Goal: Find contact information: Find contact information

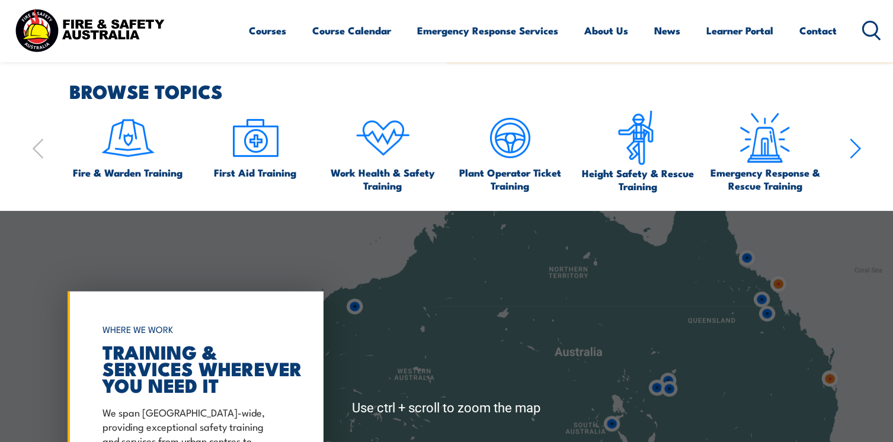
scroll to position [652, 0]
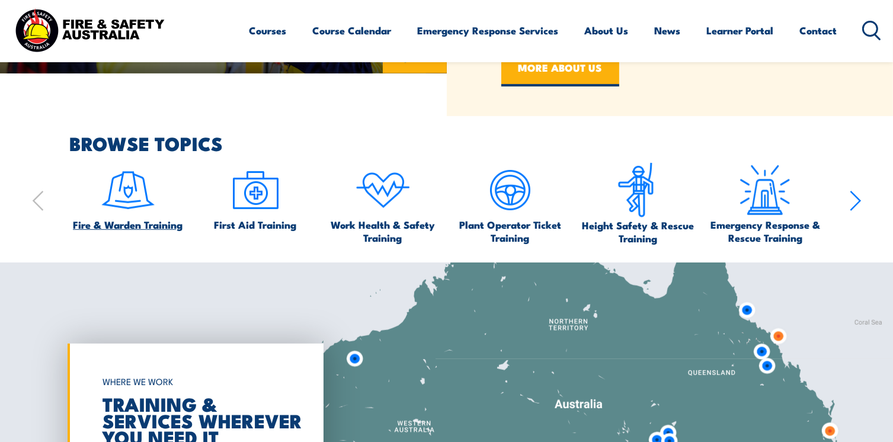
click at [133, 196] on img at bounding box center [128, 190] width 56 height 56
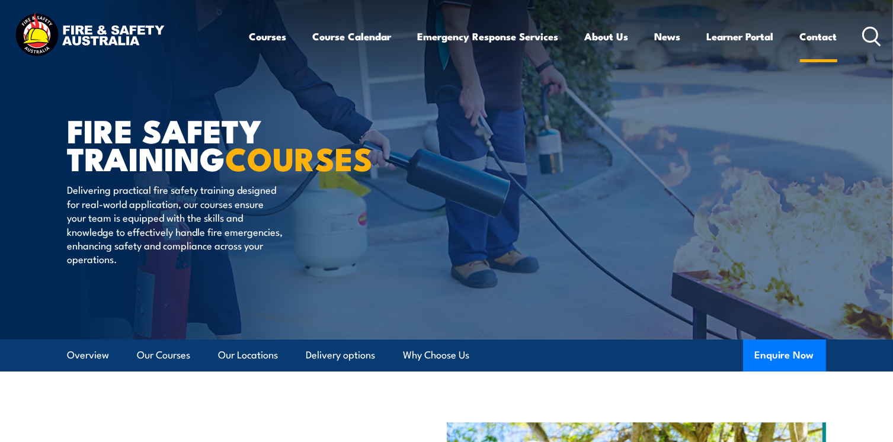
click at [822, 34] on link "Contact" at bounding box center [818, 36] width 37 height 31
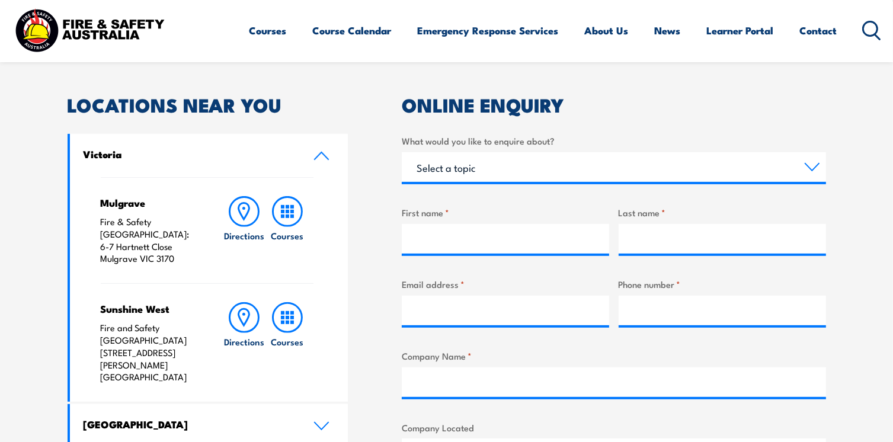
scroll to position [355, 0]
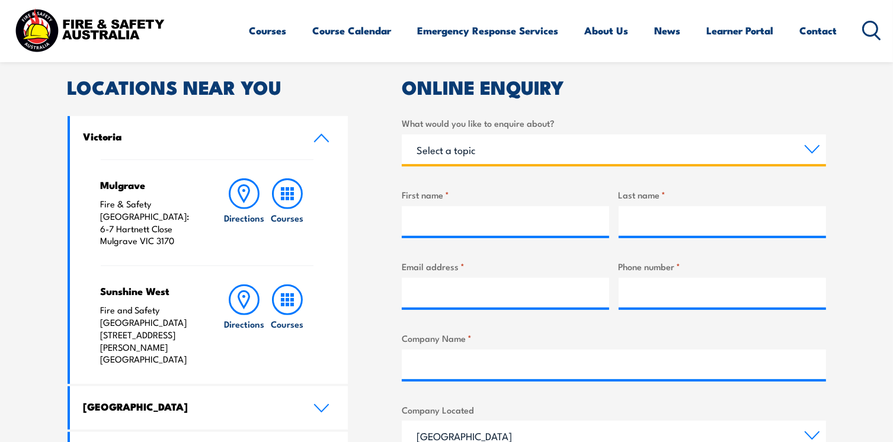
click at [455, 147] on select "Select a topic Training Emergency Response Services General Enquiry" at bounding box center [614, 149] width 424 height 30
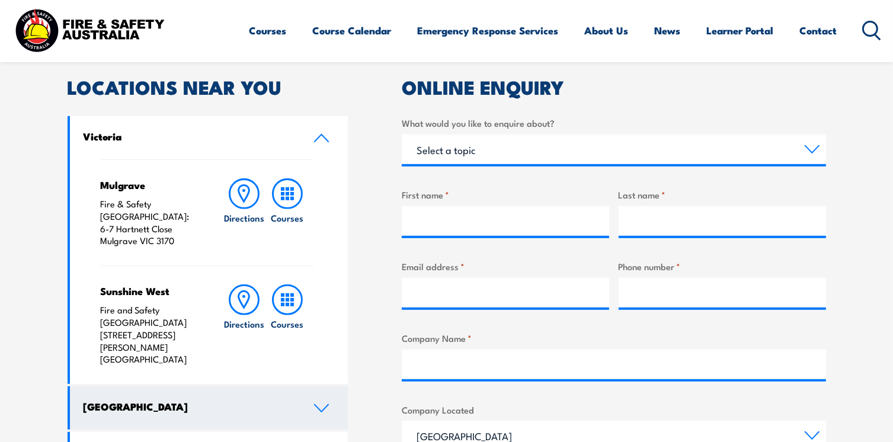
click at [180, 386] on link "[GEOGRAPHIC_DATA]" at bounding box center [209, 407] width 278 height 43
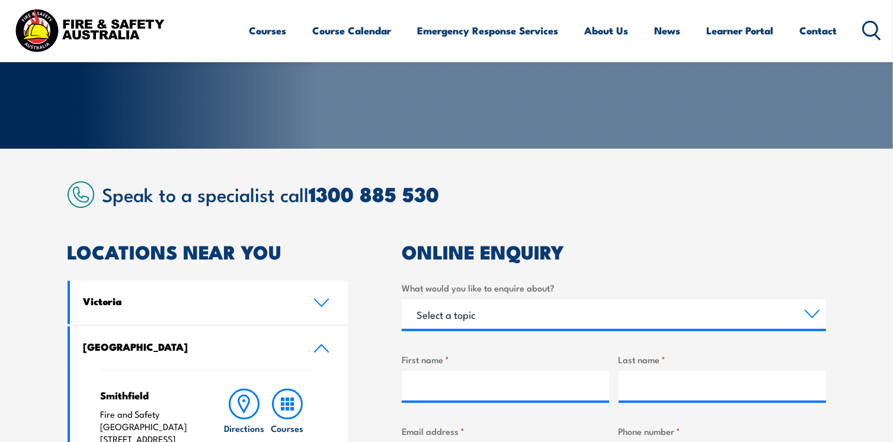
scroll to position [118, 0]
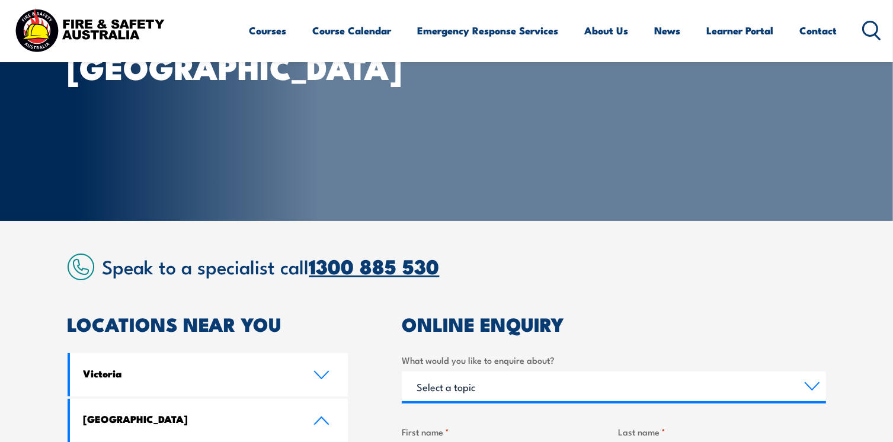
click at [423, 263] on avayaelement "1300 885 530" at bounding box center [374, 265] width 130 height 31
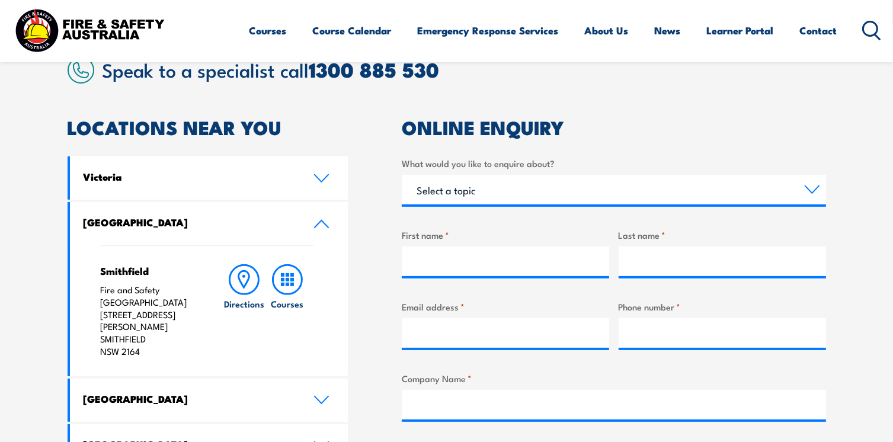
scroll to position [355, 0]
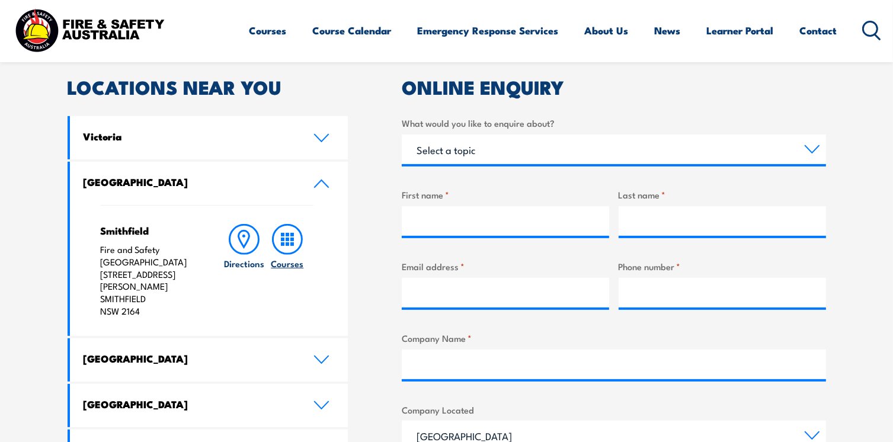
click at [294, 243] on icon at bounding box center [287, 239] width 31 height 31
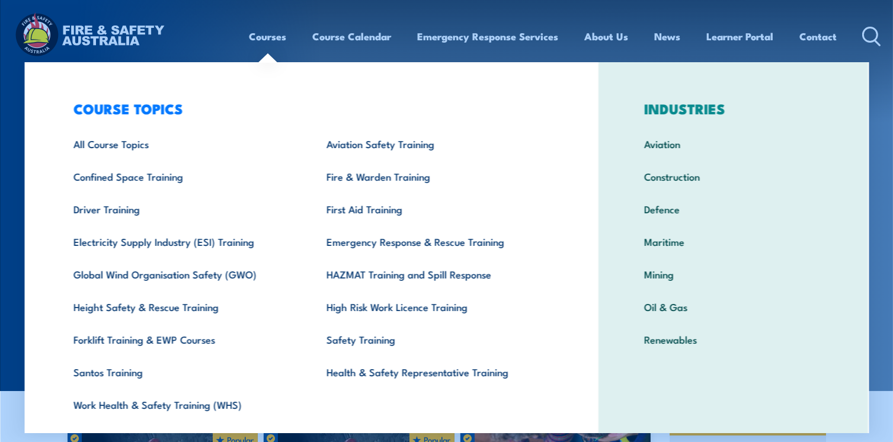
click at [272, 32] on link "Courses" at bounding box center [267, 36] width 37 height 31
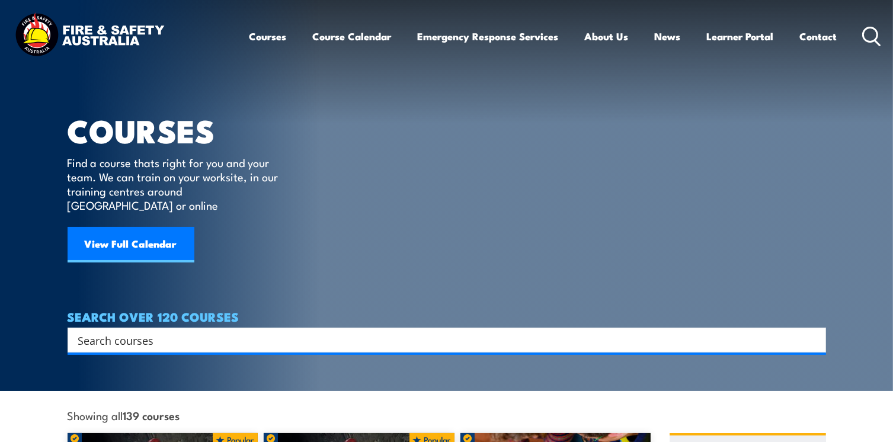
click at [166, 89] on div "COURSES Find a course thats right for you and your team. We can train on your w…" at bounding box center [182, 146] width 228 height 292
click at [224, 119] on h1 "COURSES" at bounding box center [182, 130] width 228 height 28
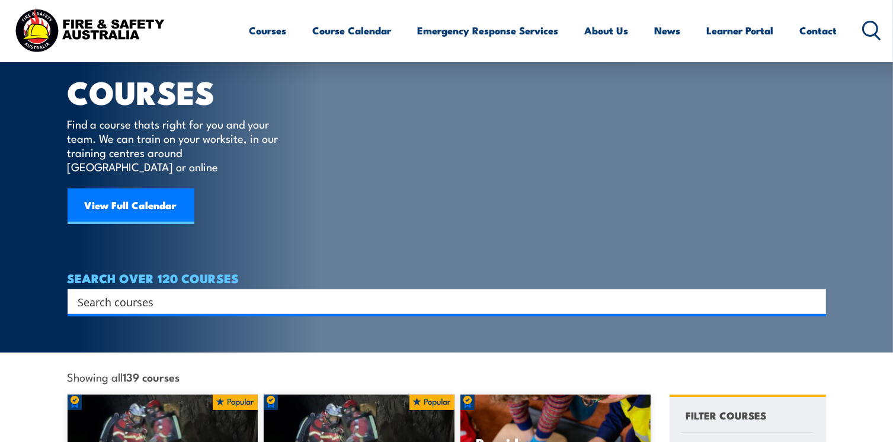
scroll to position [59, 0]
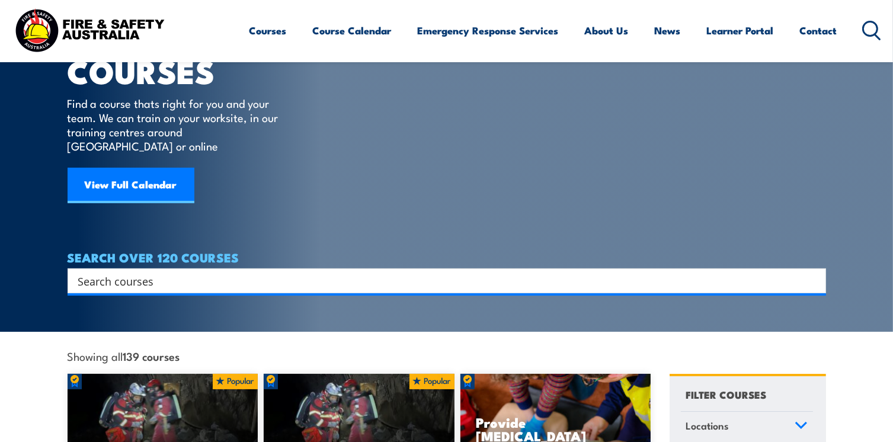
click at [322, 127] on article "COURSES Find a course thats right for you and your team. We can train on your w…" at bounding box center [447, 117] width 758 height 352
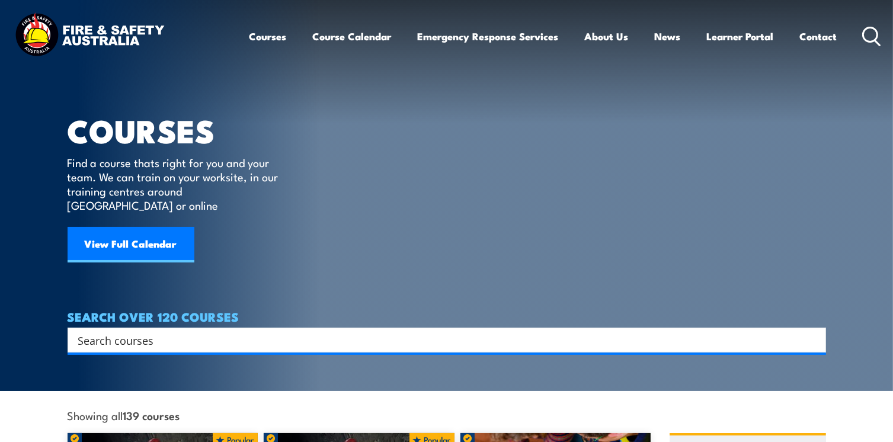
click at [324, 136] on article "COURSES Find a course thats right for you and your team. We can train on your w…" at bounding box center [447, 176] width 758 height 352
